Goal: Task Accomplishment & Management: Manage account settings

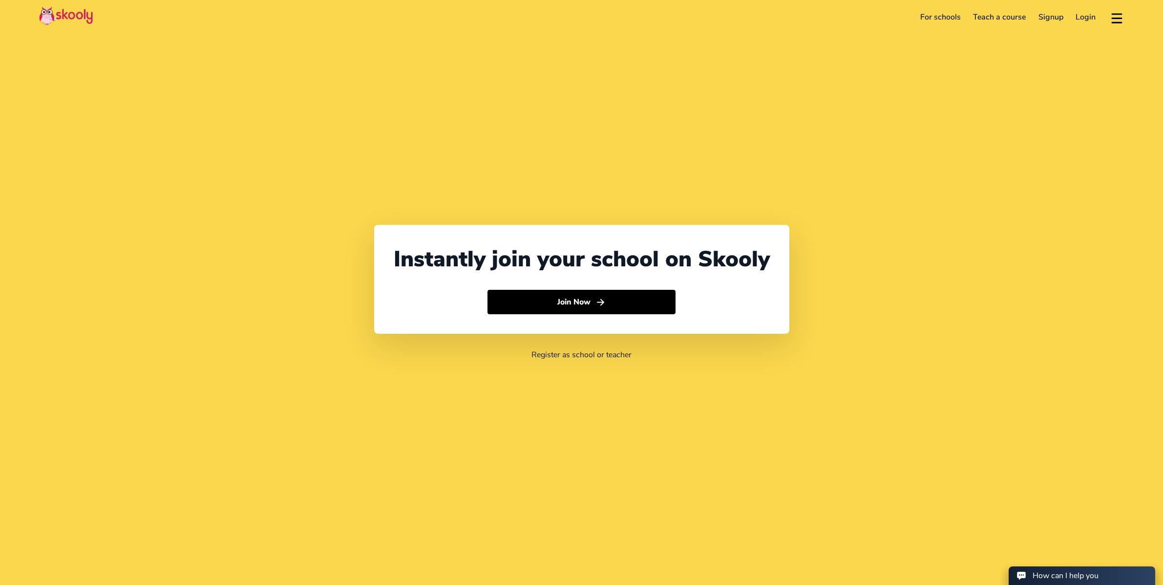
select select "65"
select select "[GEOGRAPHIC_DATA]"
select select "[GEOGRAPHIC_DATA]/[GEOGRAPHIC_DATA]"
click at [1091, 23] on link "Login" at bounding box center [1086, 17] width 33 height 16
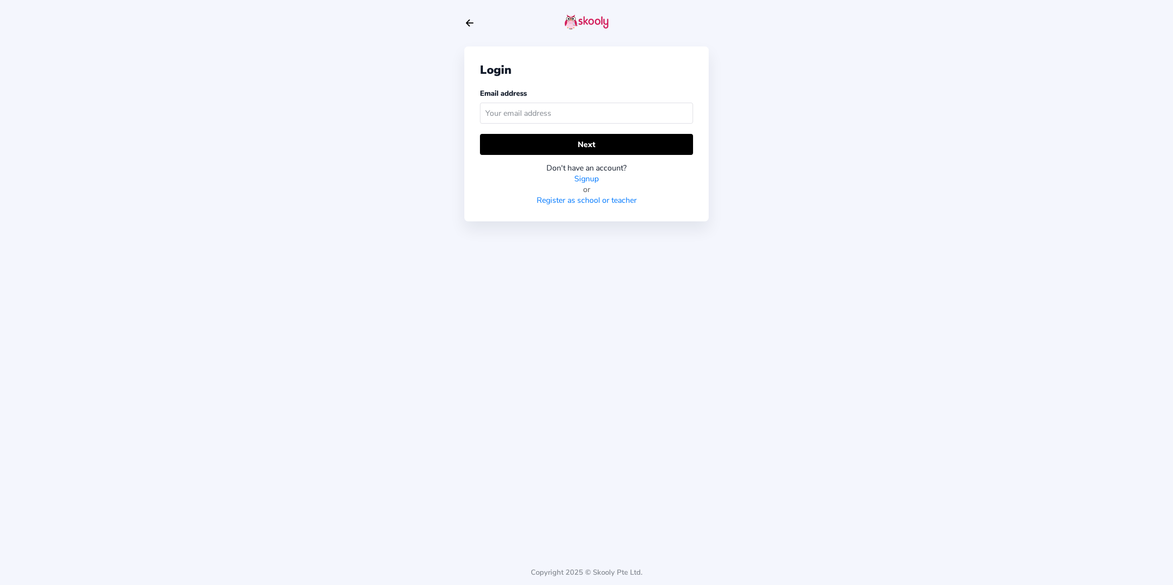
click at [610, 112] on input "text" at bounding box center [586, 113] width 213 height 21
type input "[EMAIL_ADDRESS][DOMAIN_NAME]"
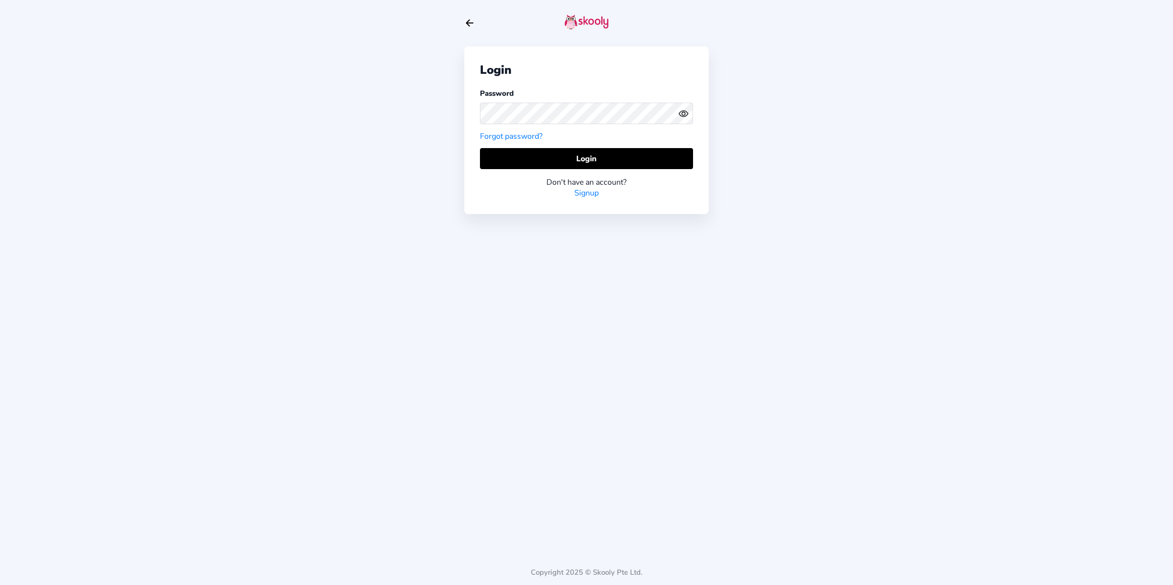
click at [682, 116] on icon "eye outline" at bounding box center [683, 113] width 9 height 6
click at [682, 116] on icon "eye off outline" at bounding box center [682, 113] width 9 height 8
